Goal: Task Accomplishment & Management: Manage account settings

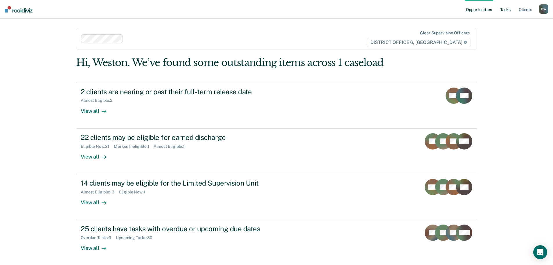
click at [508, 11] on link "Tasks" at bounding box center [505, 9] width 13 height 19
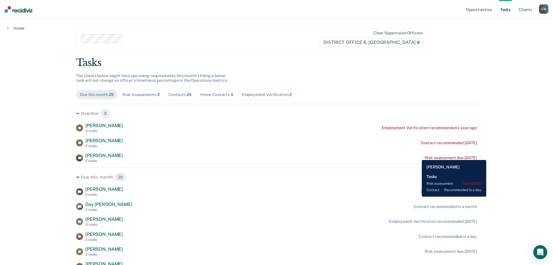
click at [418, 155] on div "DA Donald Antonson 2 tasks Risk assessment due 3 days ago" at bounding box center [276, 157] width 401 height 10
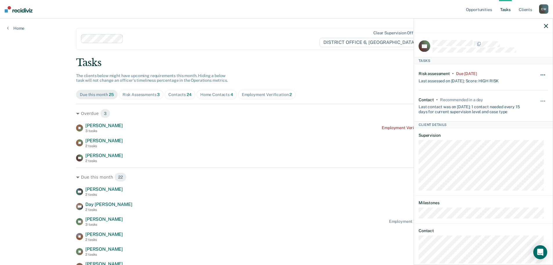
click at [543, 74] on button "button" at bounding box center [544, 77] width 10 height 9
click at [525, 100] on button "7 days" at bounding box center [528, 102] width 42 height 9
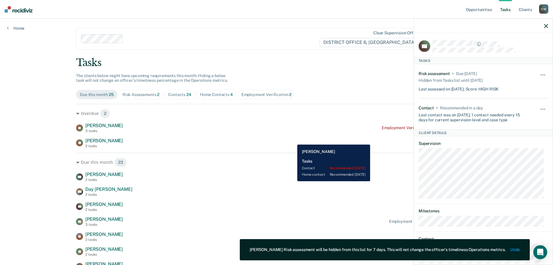
click at [293, 140] on div "JC Jennifer Castaneda 2 tasks Contact recommended 6 days ago" at bounding box center [276, 143] width 401 height 10
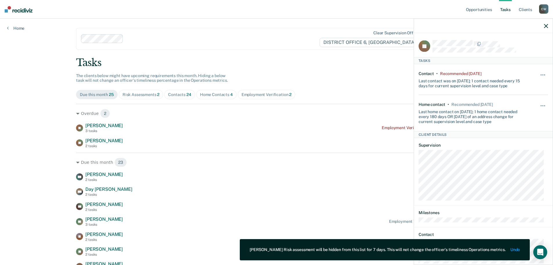
click at [547, 28] on icon "button" at bounding box center [546, 26] width 4 height 4
